Goal: Obtain resource: Download file/media

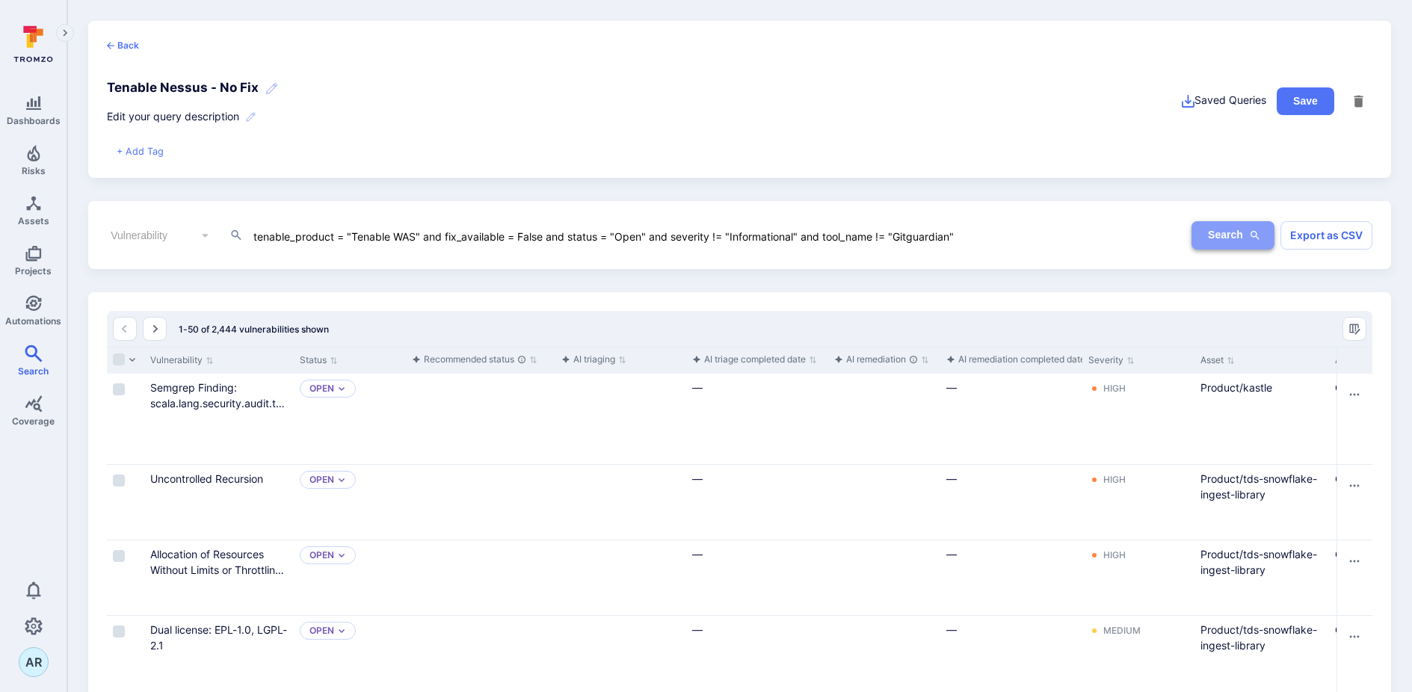
click at [1252, 238] on icon "button" at bounding box center [1255, 236] width 12 height 12
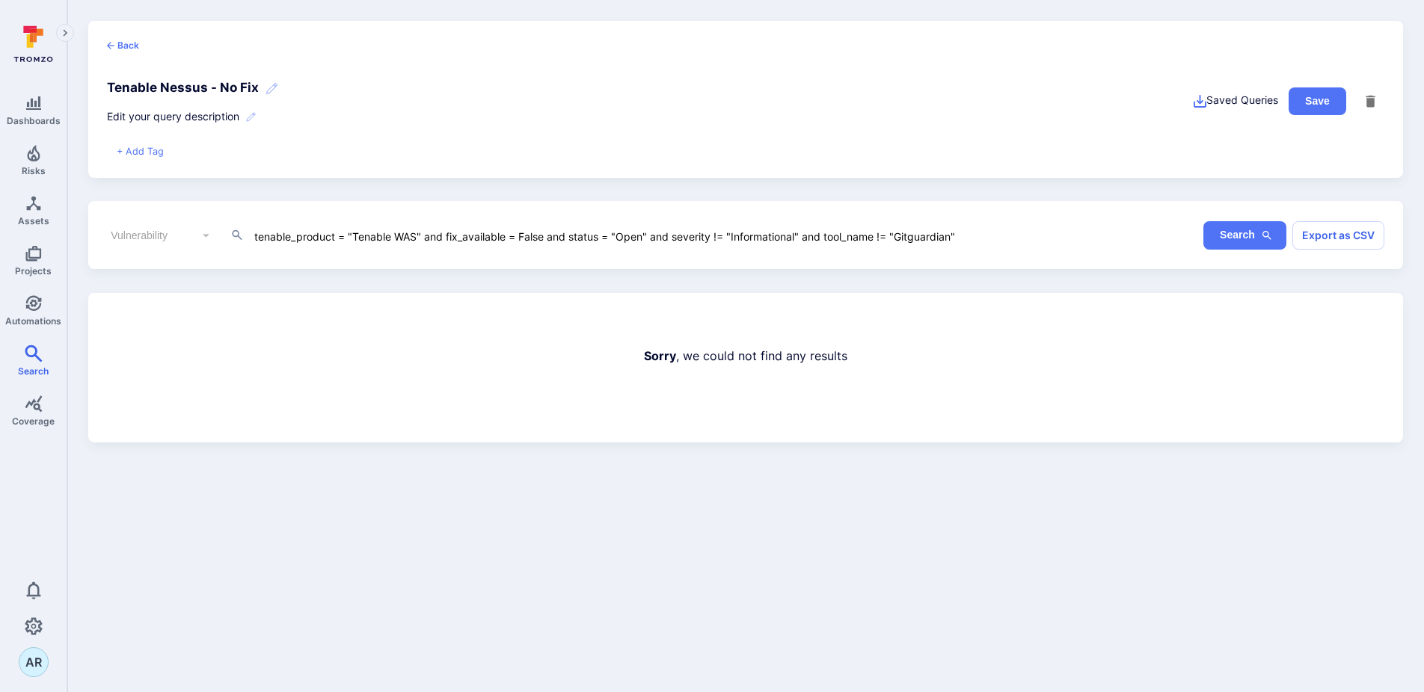
click at [1245, 232] on button "Search" at bounding box center [1244, 235] width 83 height 28
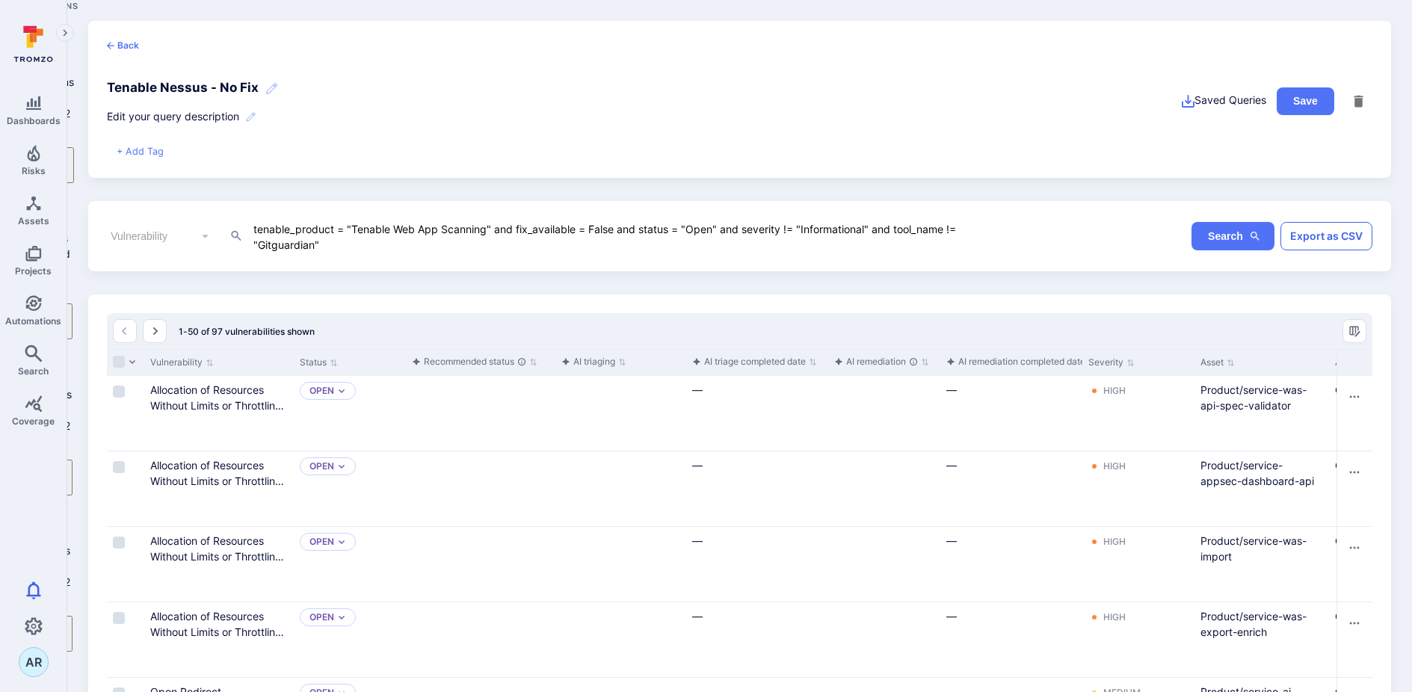
click at [1313, 236] on button "Export as CSV" at bounding box center [1327, 236] width 92 height 28
click at [1325, 663] on link "Download CSV" at bounding box center [1361, 669] width 73 height 13
